Goal: Check status

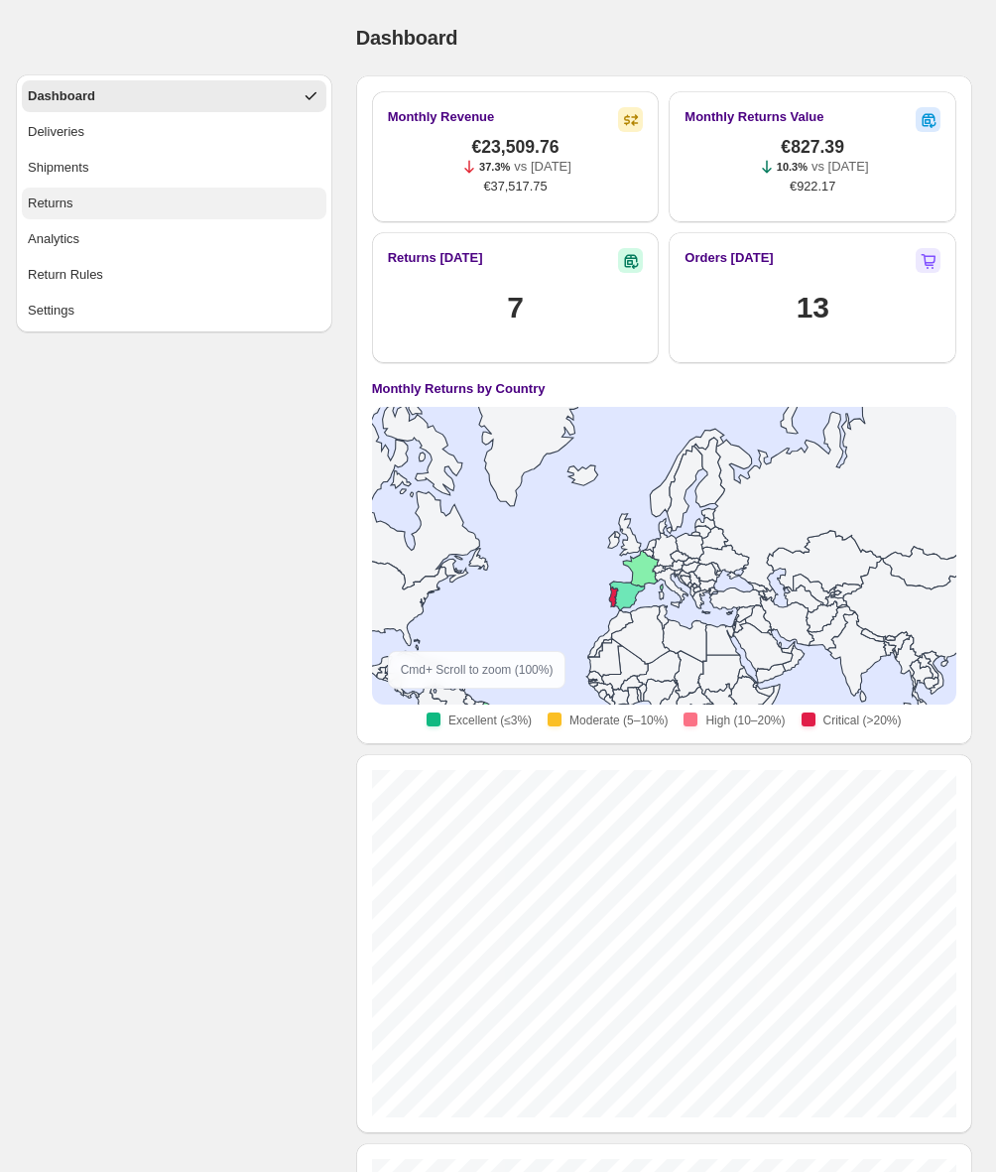
click at [142, 196] on button "Returns" at bounding box center [174, 204] width 305 height 32
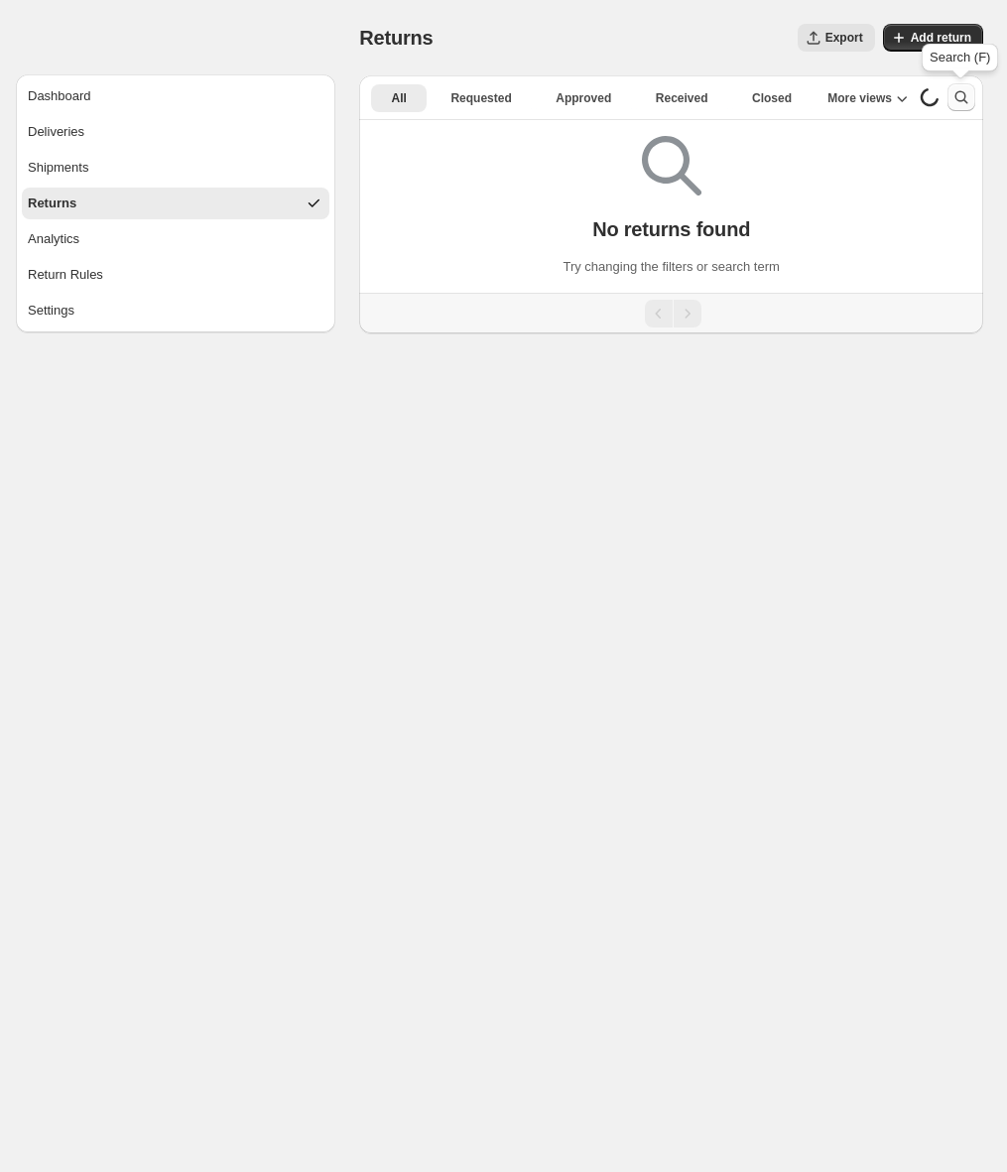
click at [953, 100] on icon "Search and filter results" at bounding box center [961, 97] width 20 height 20
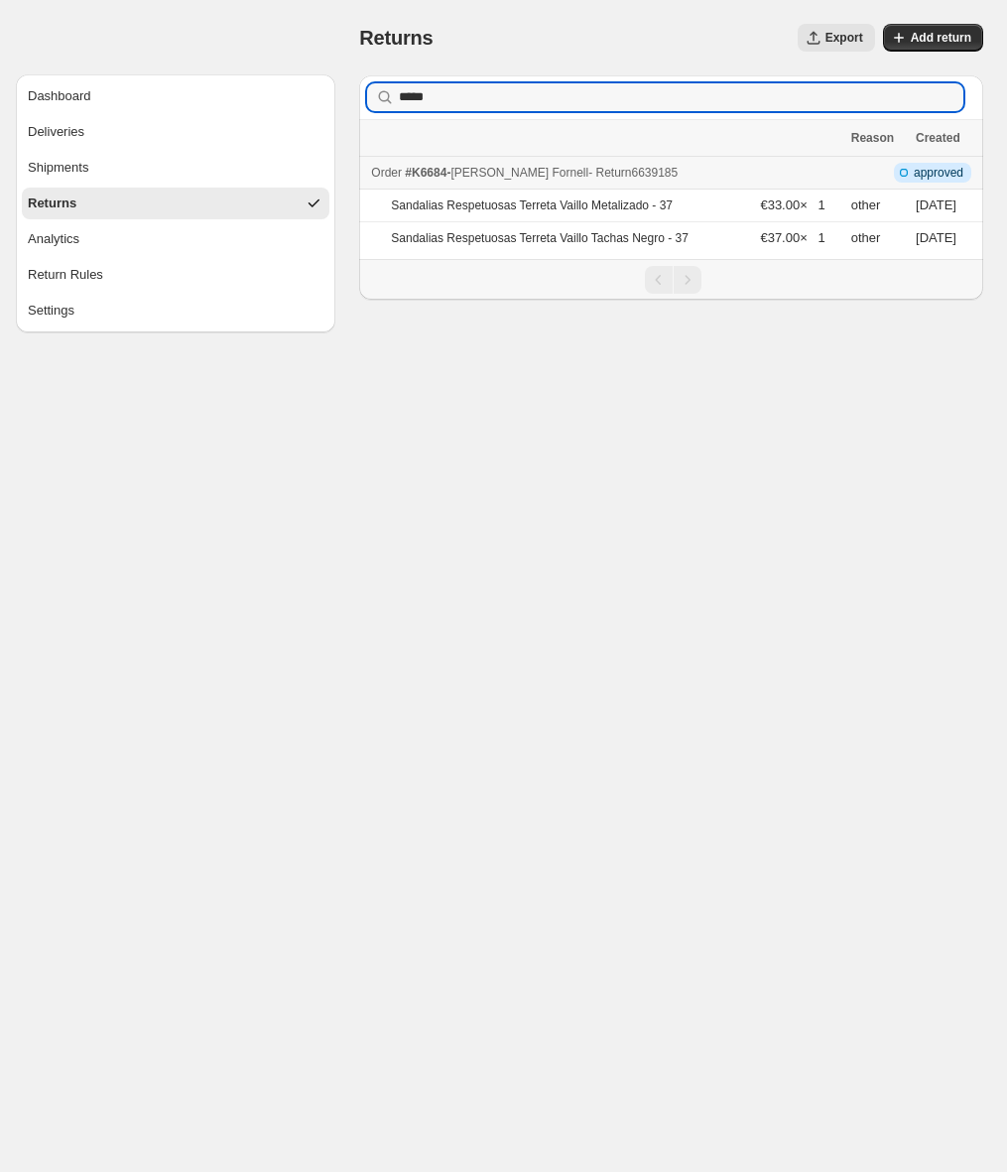
type input "*****"
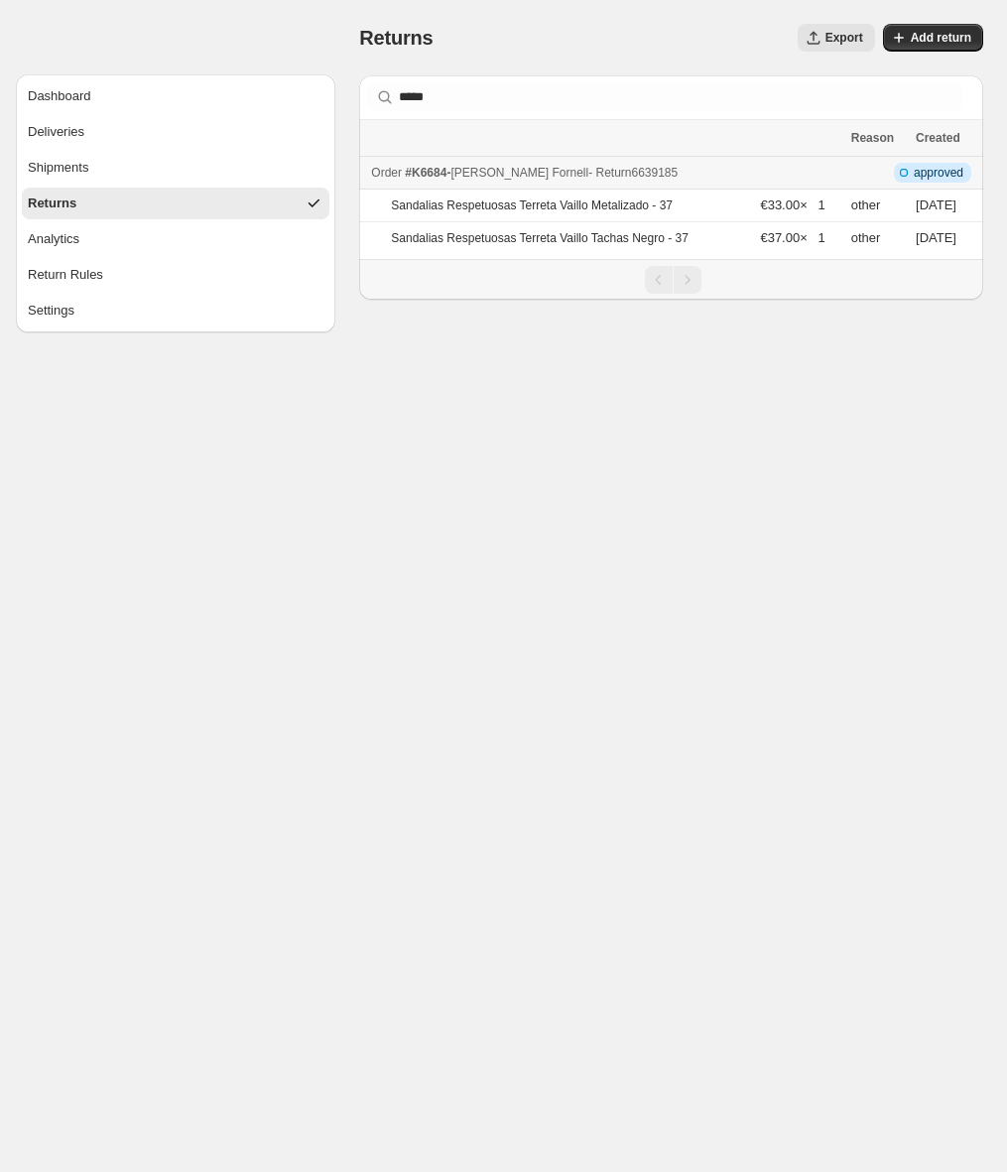
click at [705, 167] on div "Order #K6684 - Patricia Fornell - Return 6639185" at bounding box center [604, 173] width 467 height 20
